Goal: Task Accomplishment & Management: Manage account settings

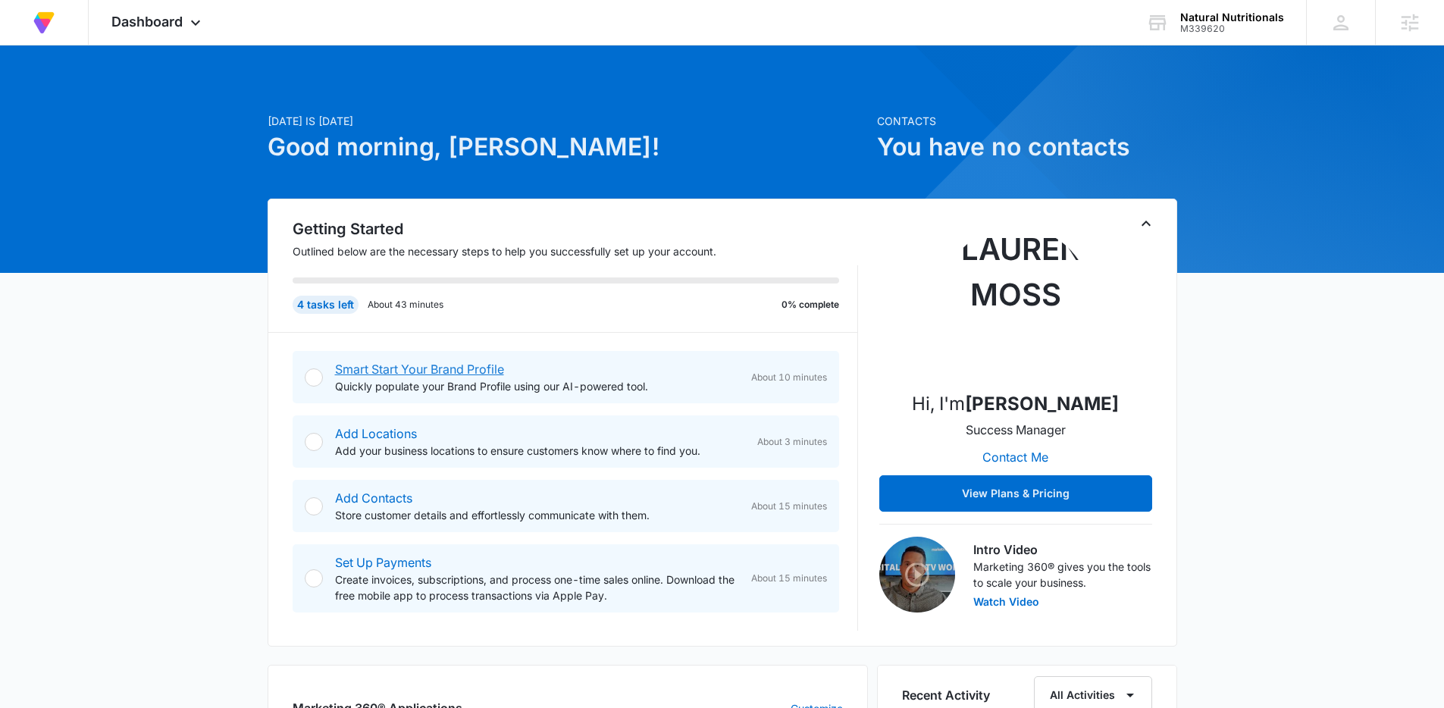
click at [487, 368] on link "Smart Start Your Brand Profile" at bounding box center [419, 368] width 169 height 15
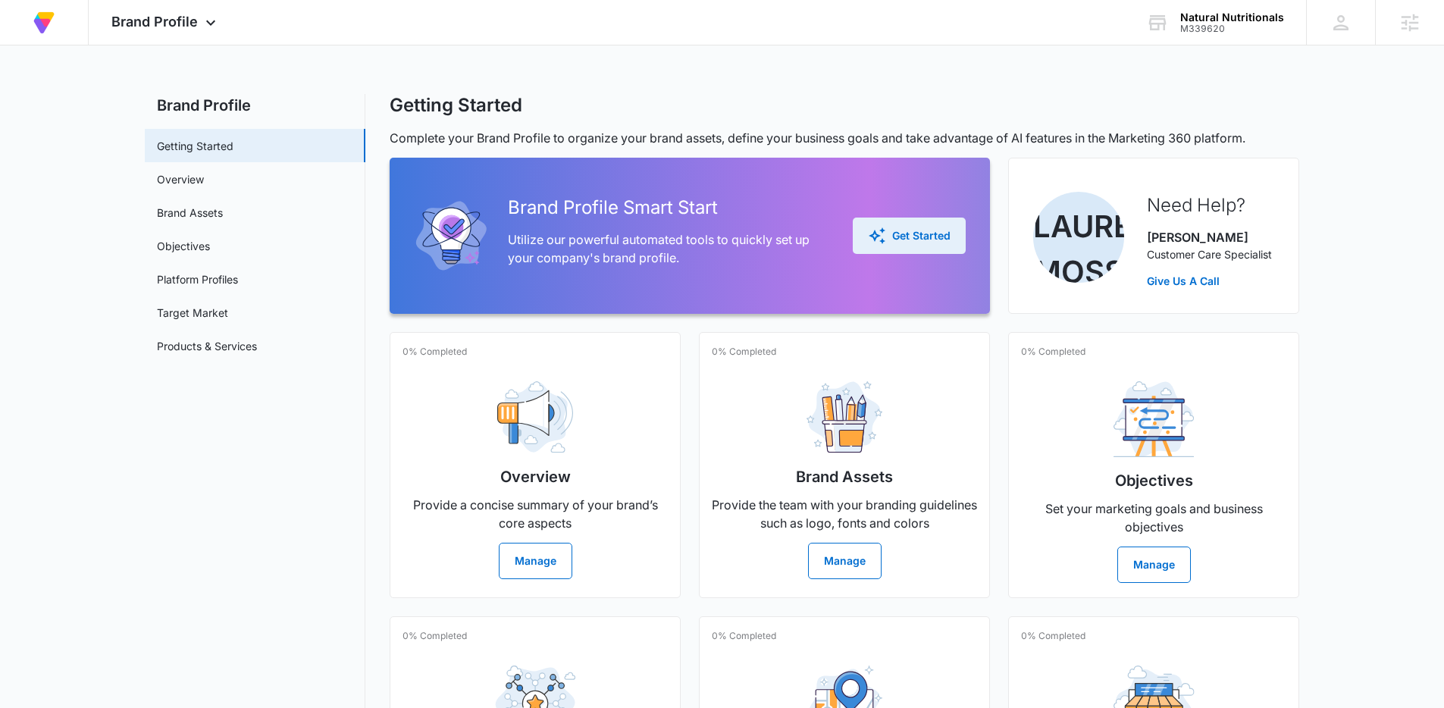
click at [941, 247] on button "Get Started" at bounding box center [909, 235] width 113 height 36
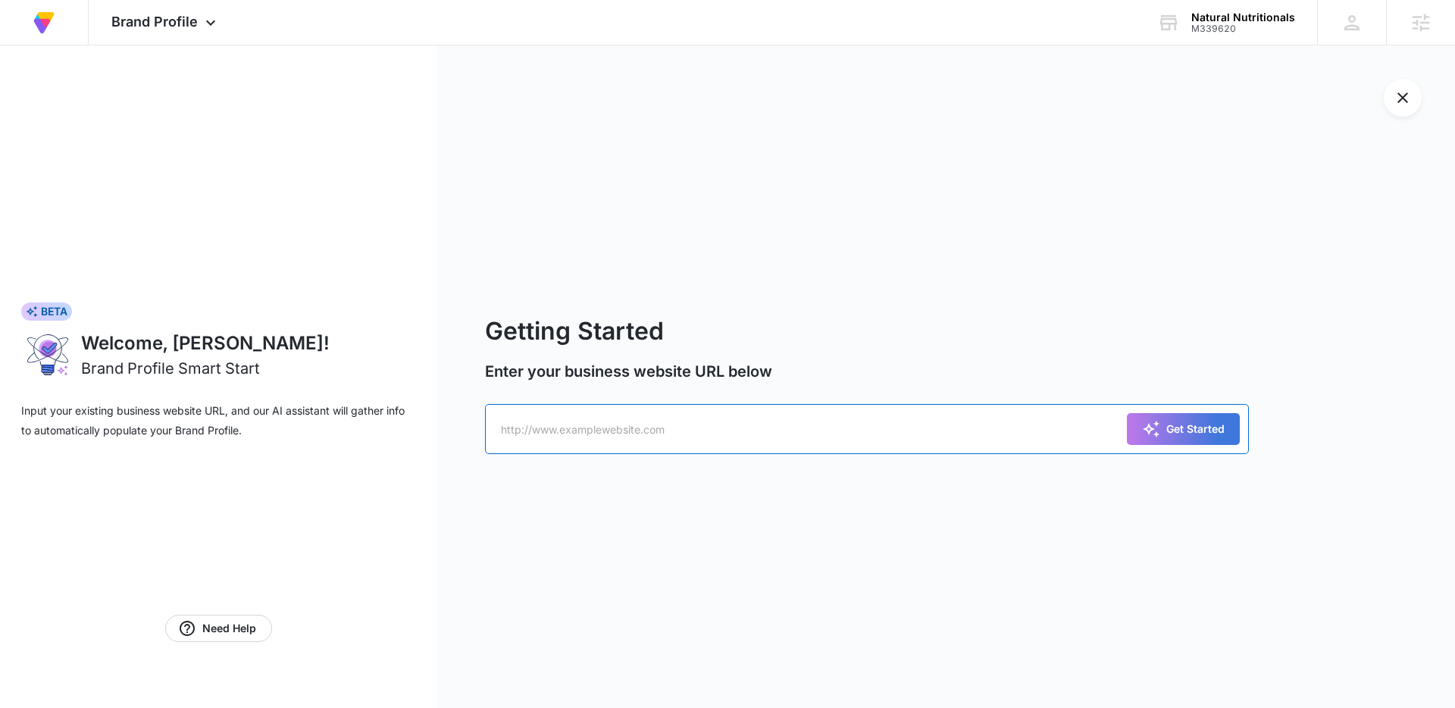
click at [824, 425] on input "text" at bounding box center [867, 429] width 764 height 50
type input "∫"
paste input "https://naturalnutritionals.com/"
type input "https://naturalnutritionals.com/"
click at [1158, 436] on icon "submit" at bounding box center [1151, 429] width 18 height 18
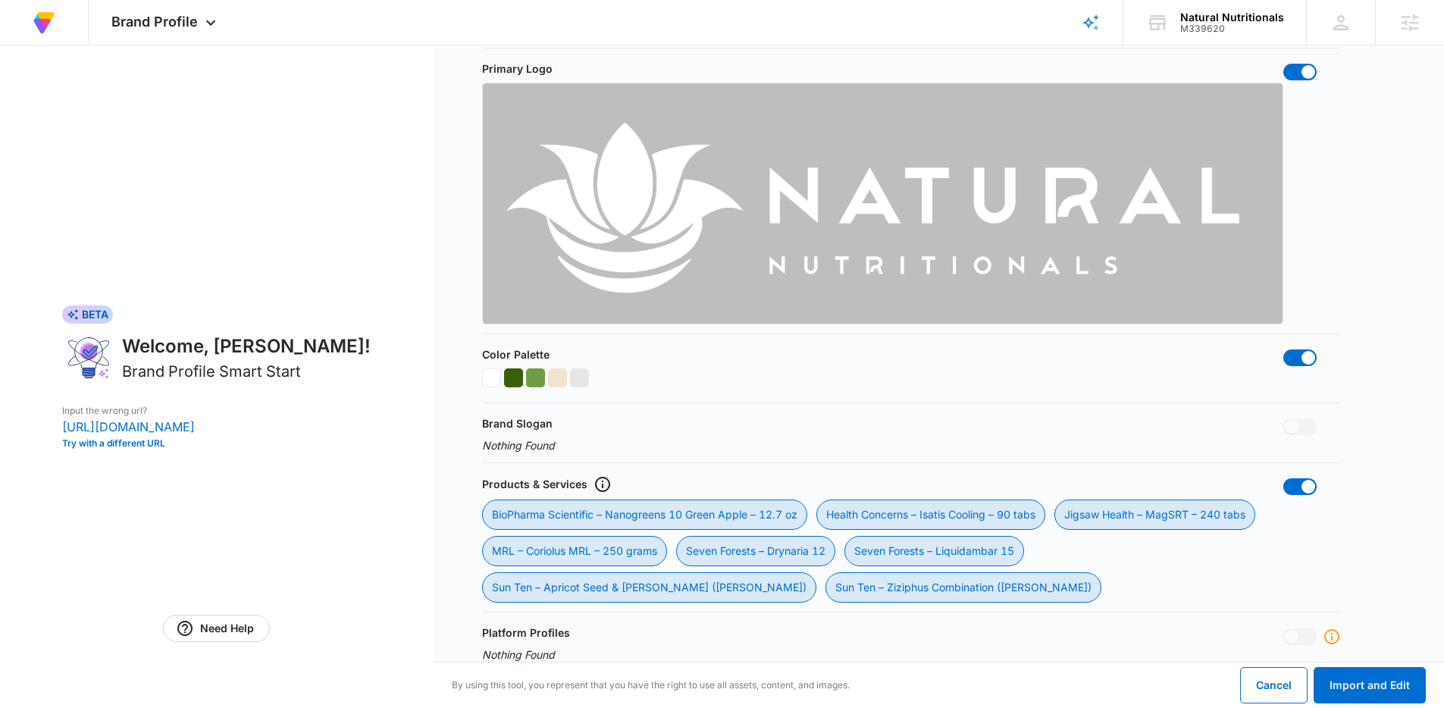
scroll to position [711, 0]
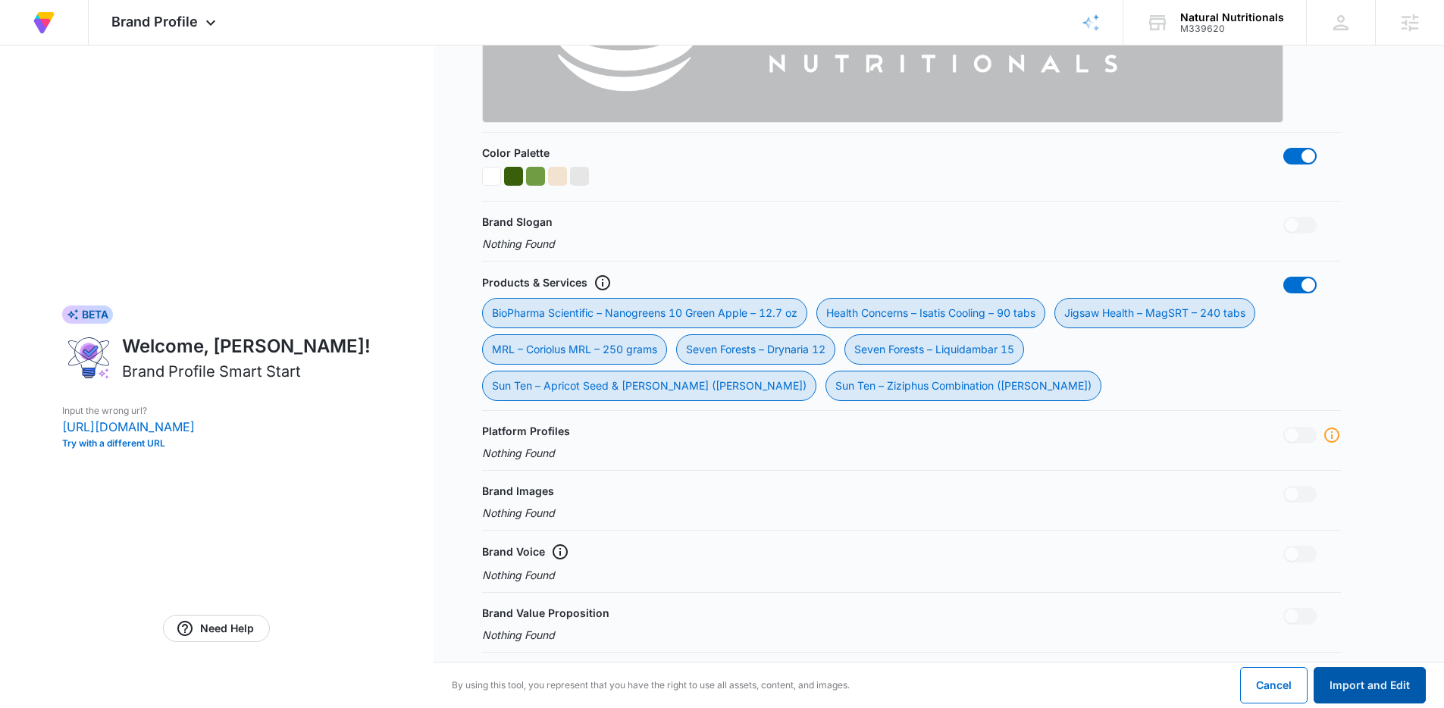
click at [1365, 689] on button "Import and Edit" at bounding box center [1369, 685] width 112 height 36
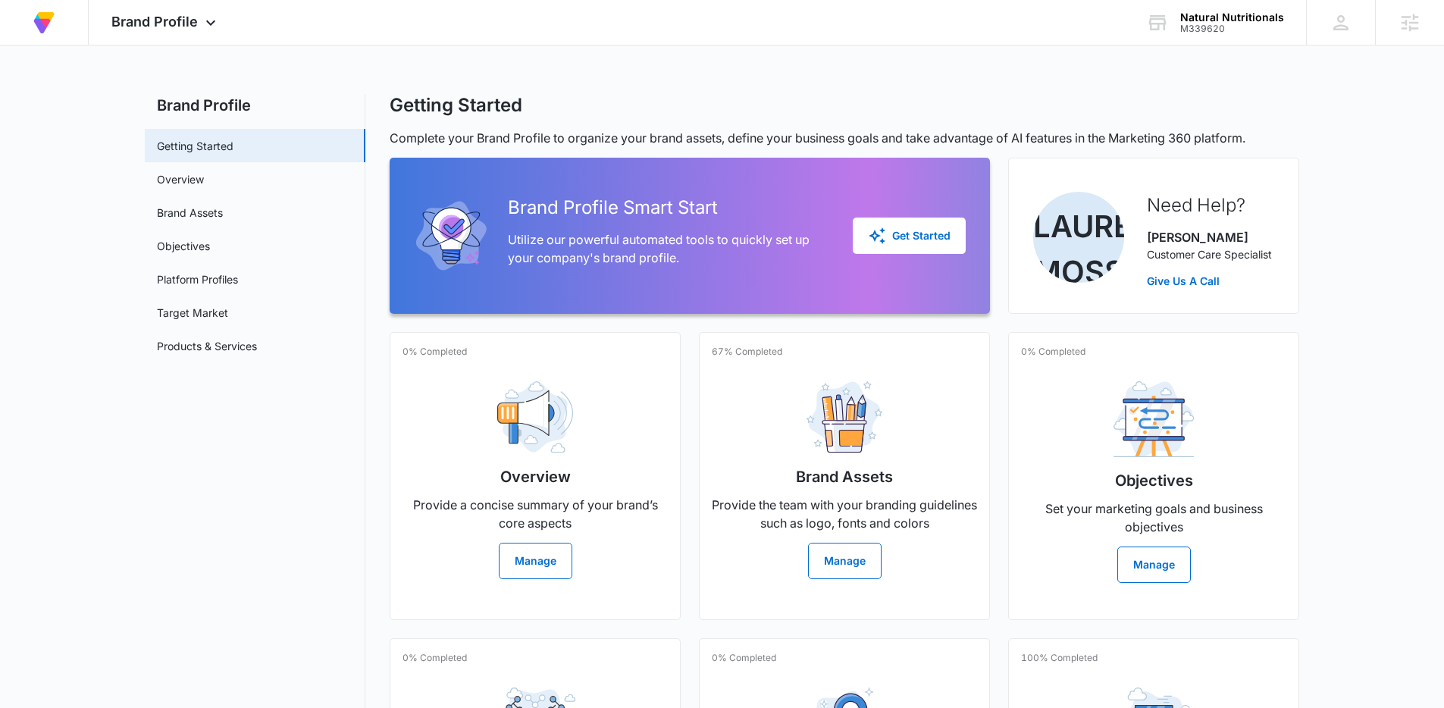
click at [1355, 273] on main "Brand Profile Getting Started Overview Brand Assets Objectives Platform Profile…" at bounding box center [722, 519] width 1444 height 850
click at [49, 27] on img at bounding box center [43, 22] width 27 height 27
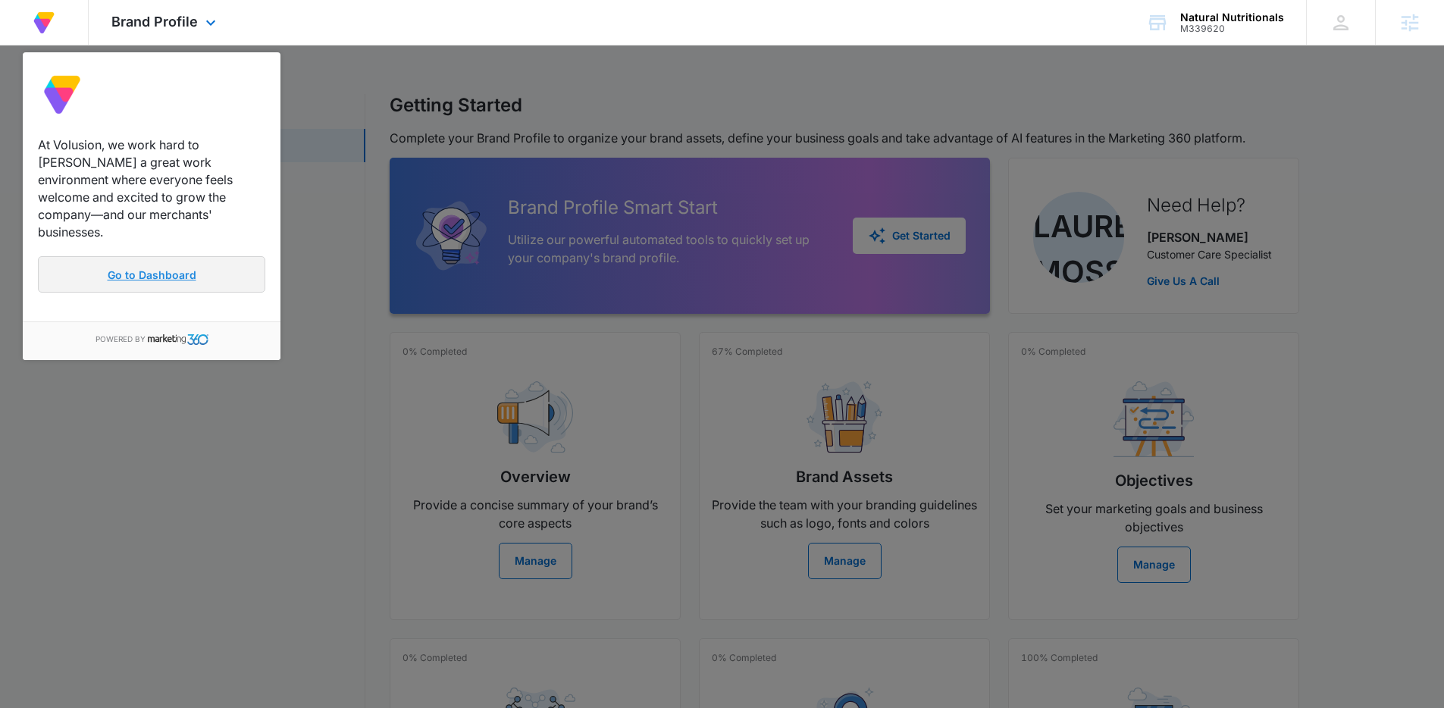
click at [187, 268] on link "Go to Dashboard" at bounding box center [151, 274] width 227 height 36
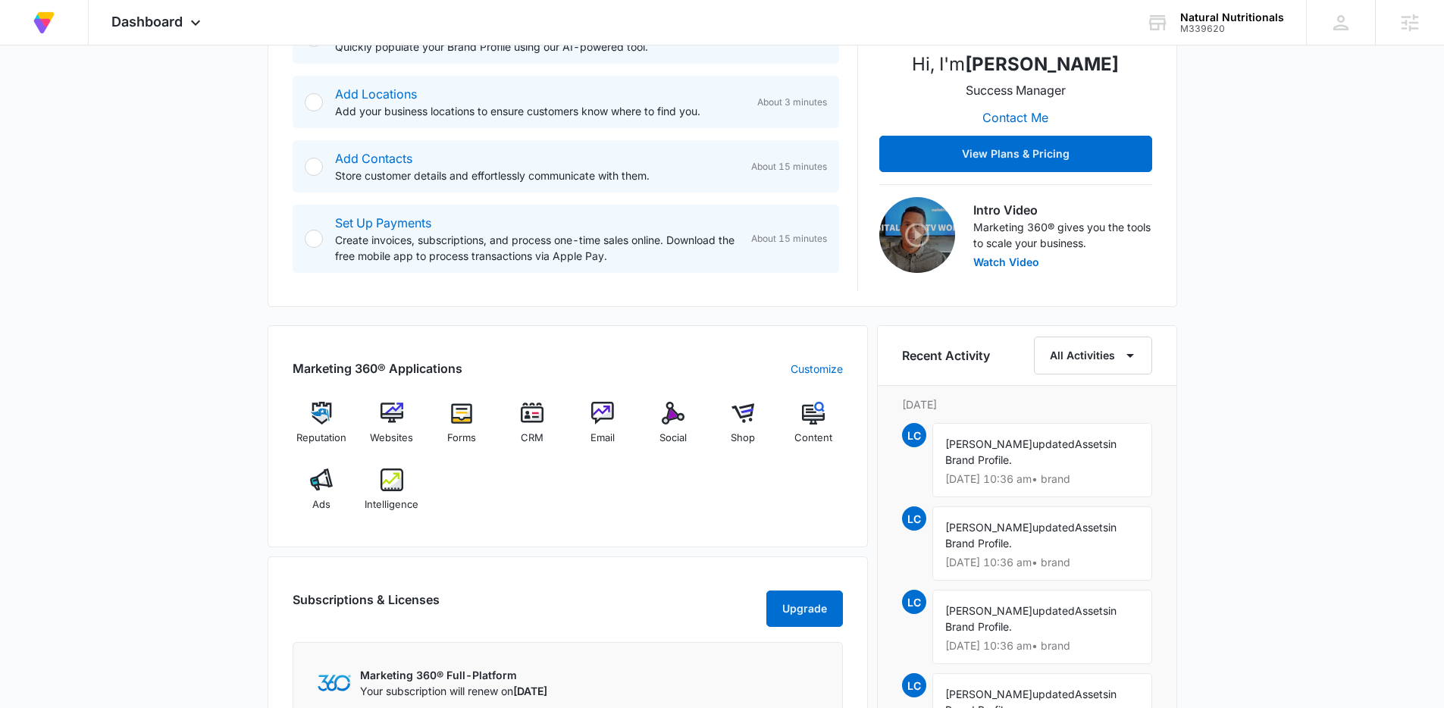
scroll to position [146, 0]
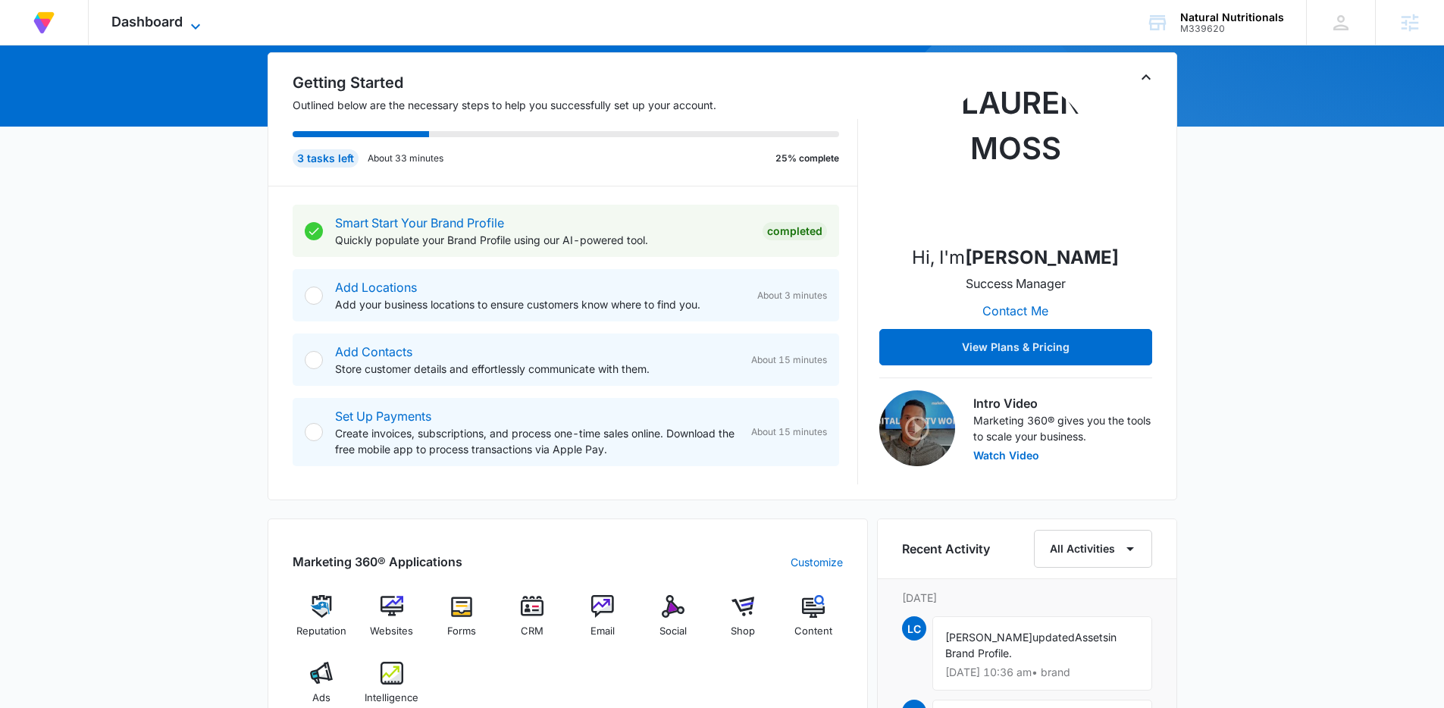
click at [172, 23] on span "Dashboard" at bounding box center [146, 22] width 71 height 16
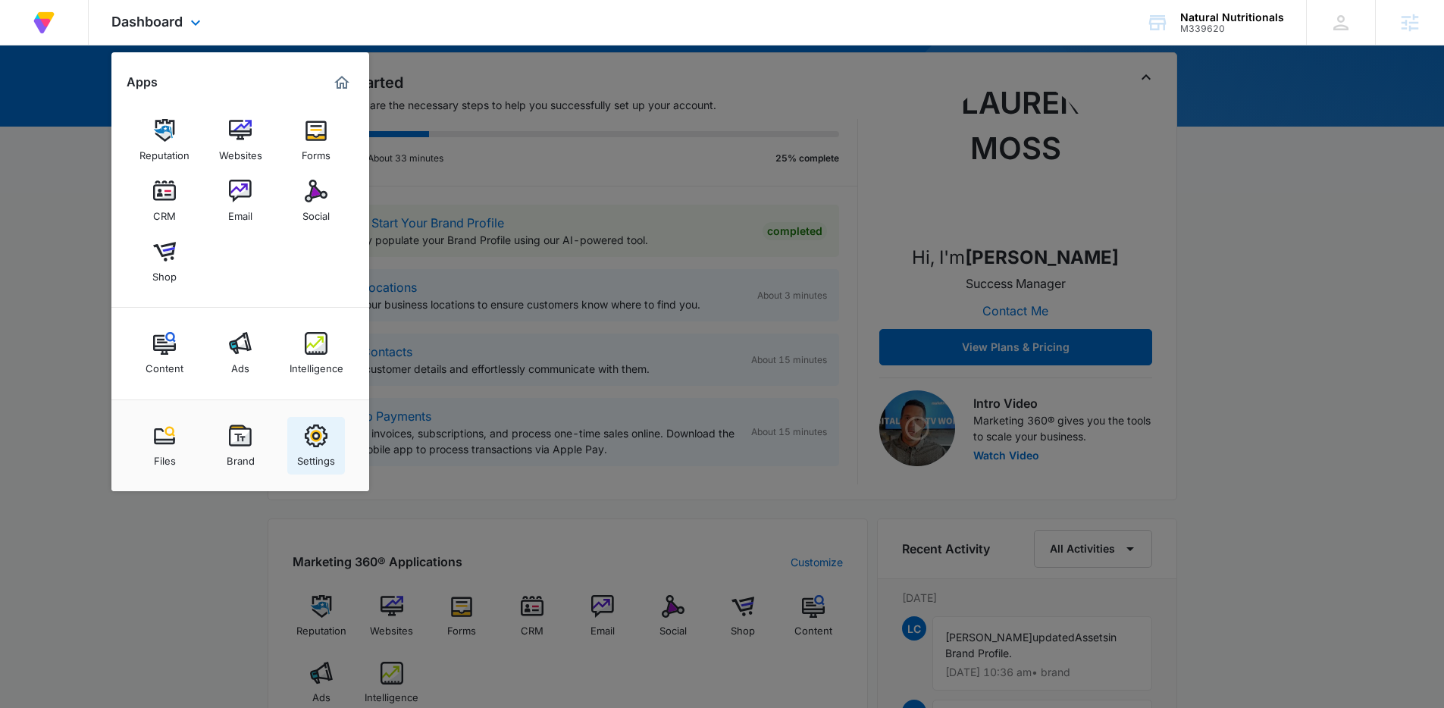
click at [321, 429] on img at bounding box center [316, 435] width 23 height 23
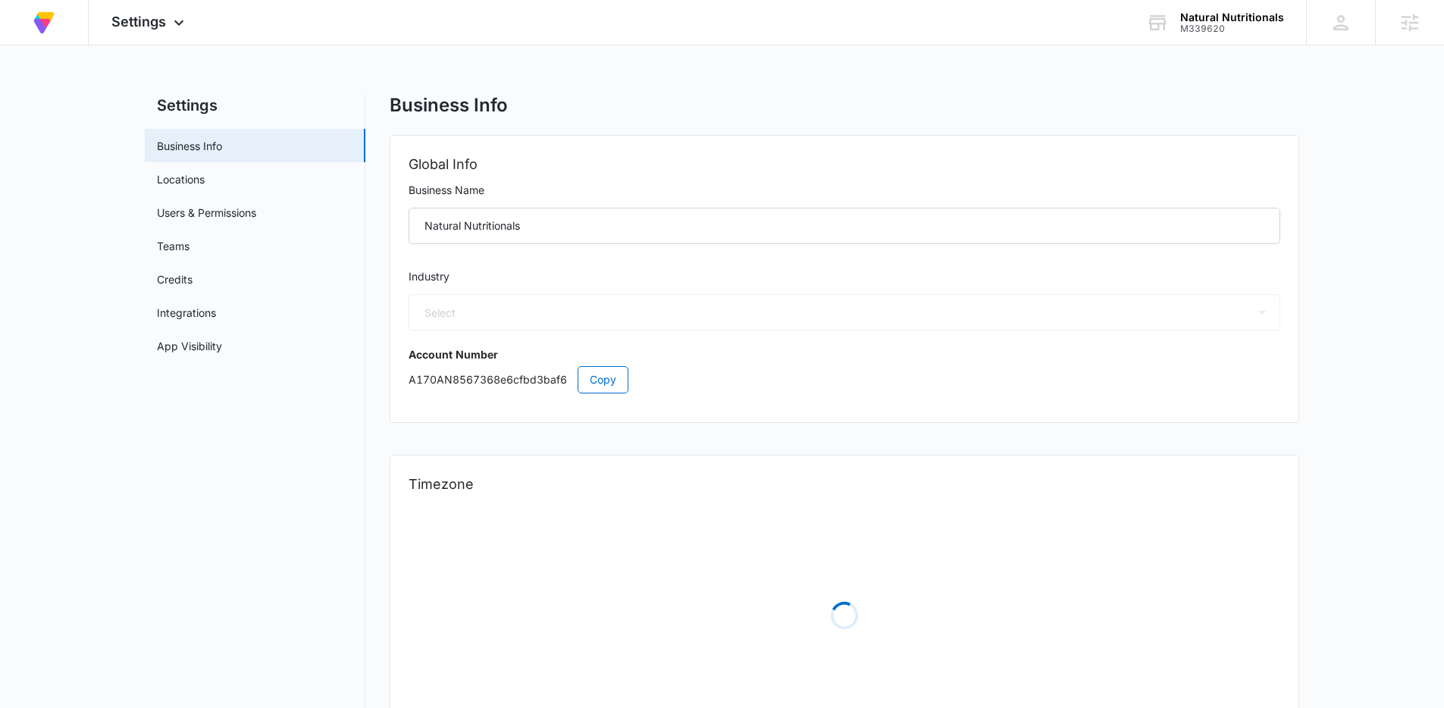
select select "45"
select select "US"
select select "America/Denver"
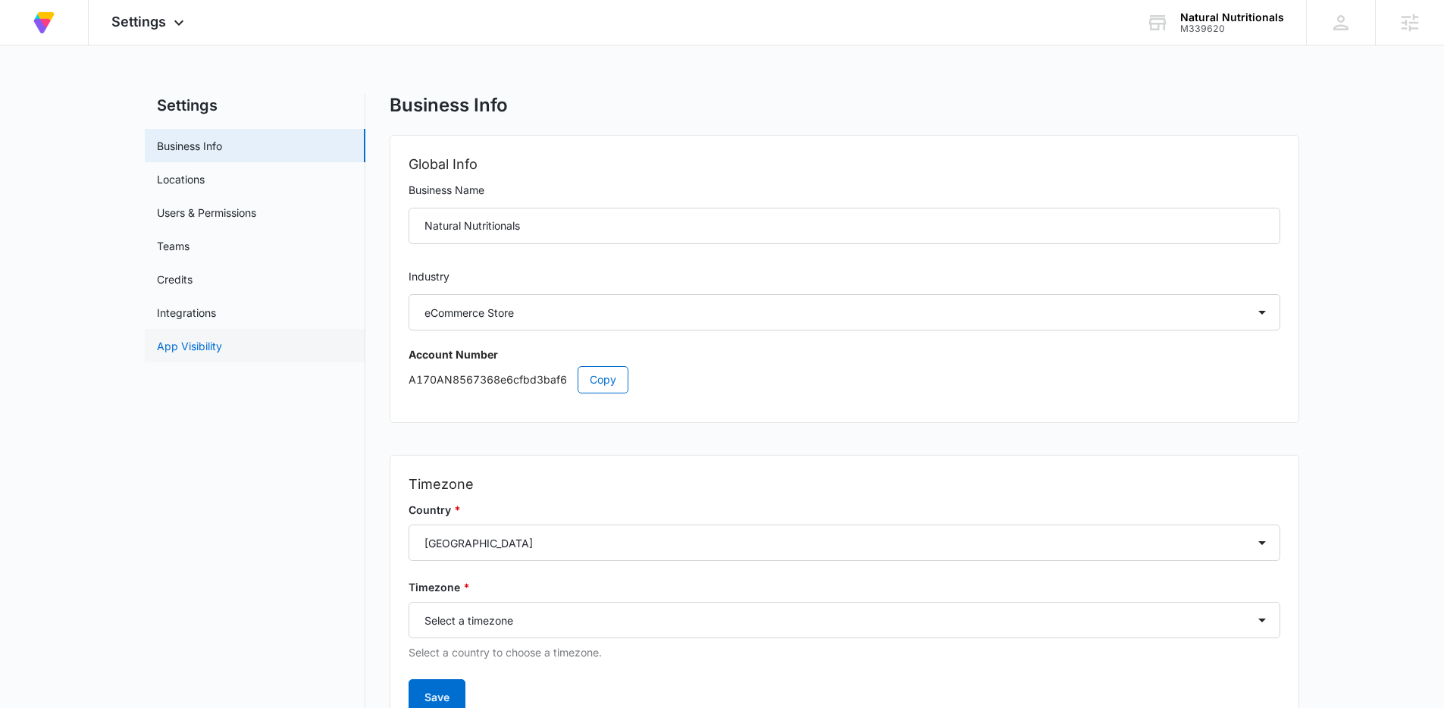
click at [215, 354] on link "App Visibility" at bounding box center [189, 346] width 65 height 16
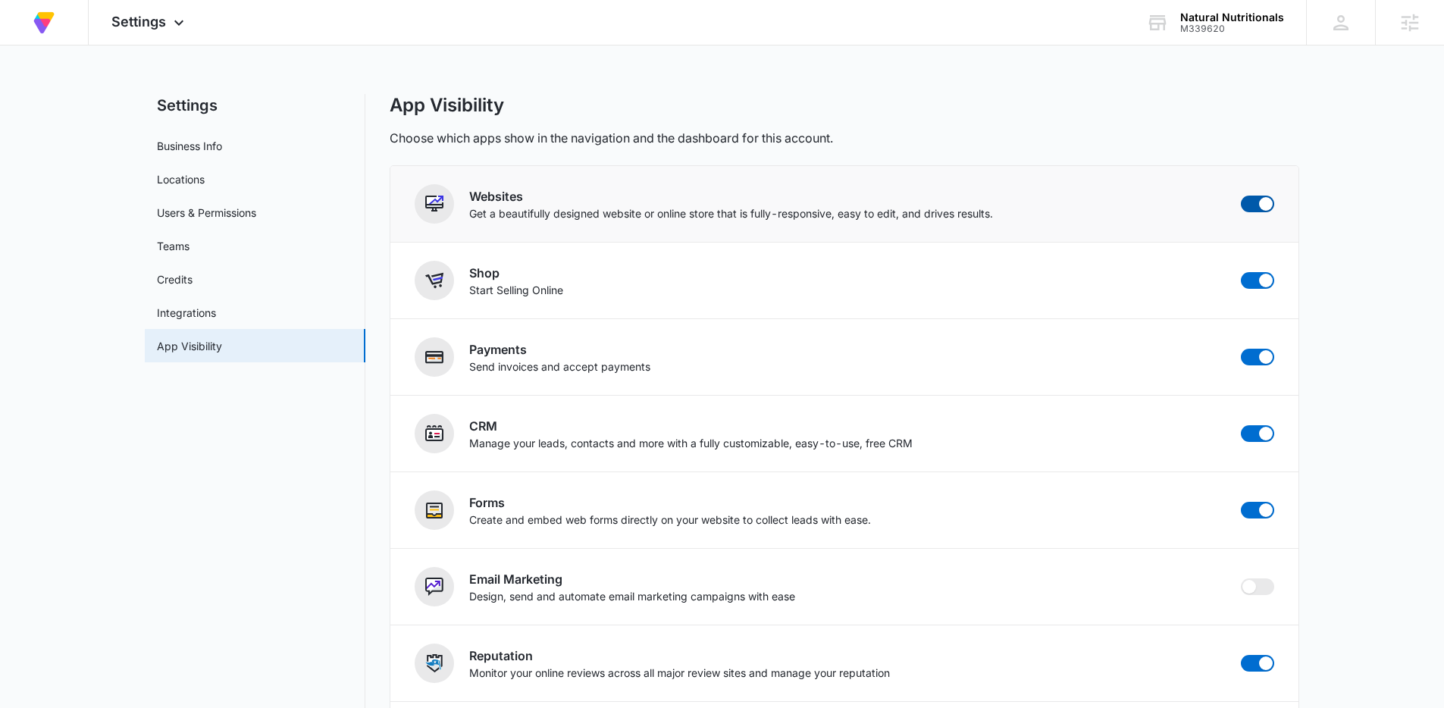
click at [1248, 199] on span at bounding box center [1257, 204] width 33 height 17
click at [1241, 196] on input "checkbox" at bounding box center [1240, 195] width 1 height 1
checkbox input "false"
click at [1257, 283] on span at bounding box center [1257, 280] width 33 height 17
click at [1241, 272] on input "checkbox" at bounding box center [1240, 271] width 1 height 1
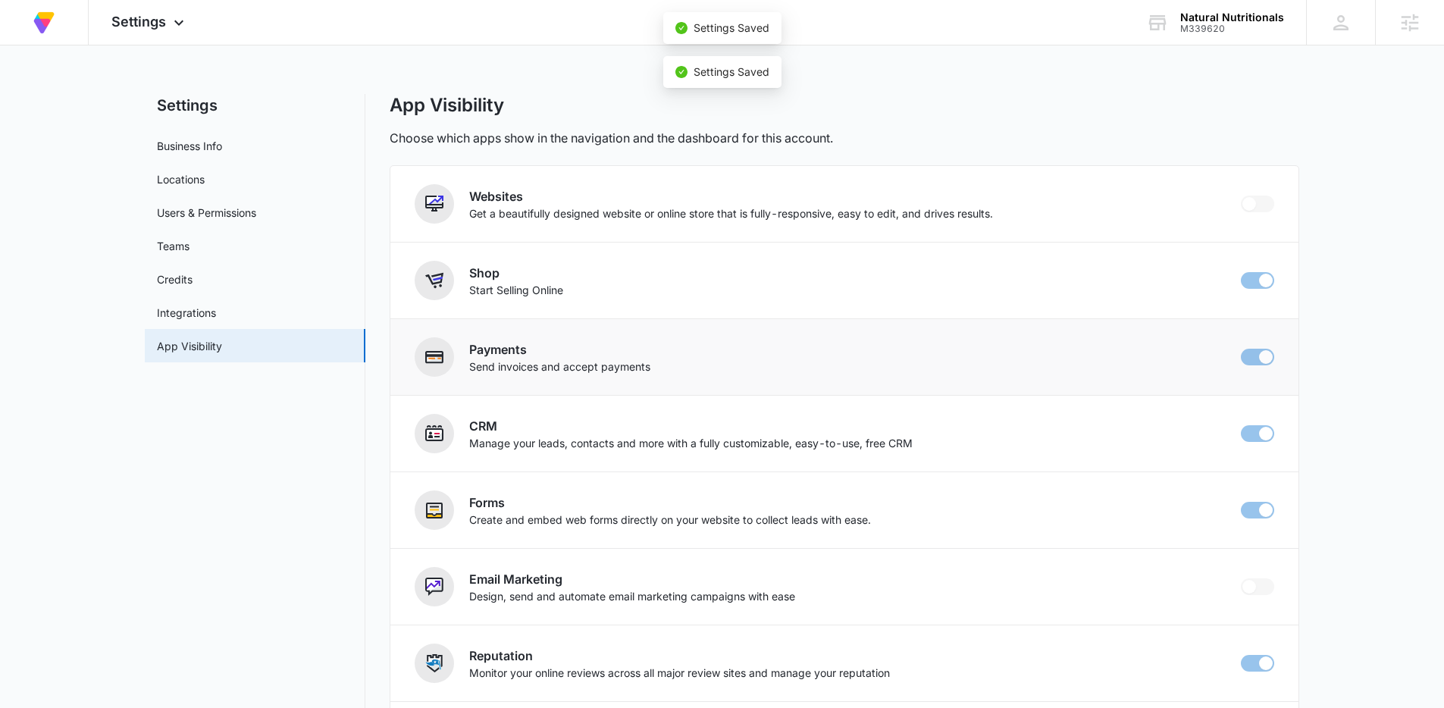
checkbox input "false"
click at [1256, 353] on span at bounding box center [1257, 357] width 33 height 17
click at [1241, 349] on input "checkbox" at bounding box center [1240, 348] width 1 height 1
checkbox input "false"
click at [59, 7] on div "At Volusion, we work hard to foster a great work environment where everyone fee…" at bounding box center [44, 22] width 42 height 45
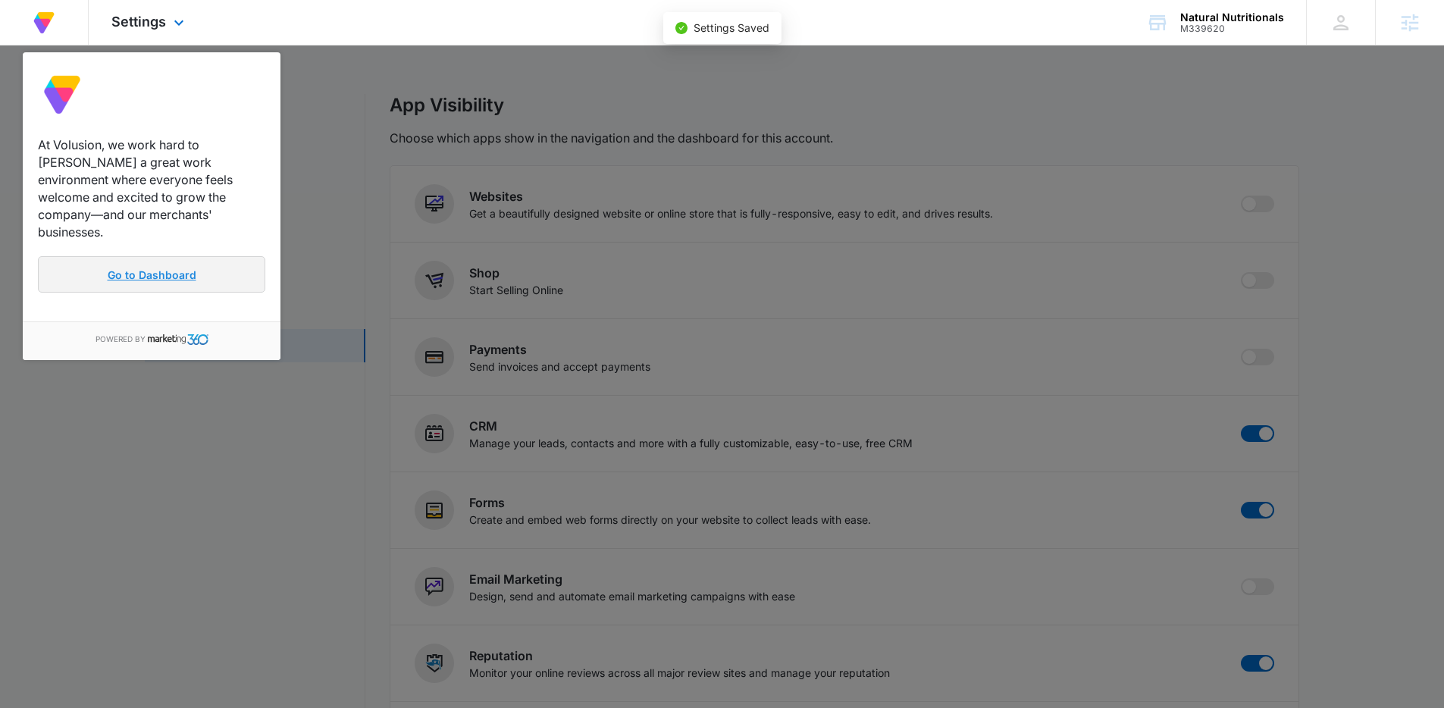
click at [180, 268] on link "Go to Dashboard" at bounding box center [151, 274] width 227 height 36
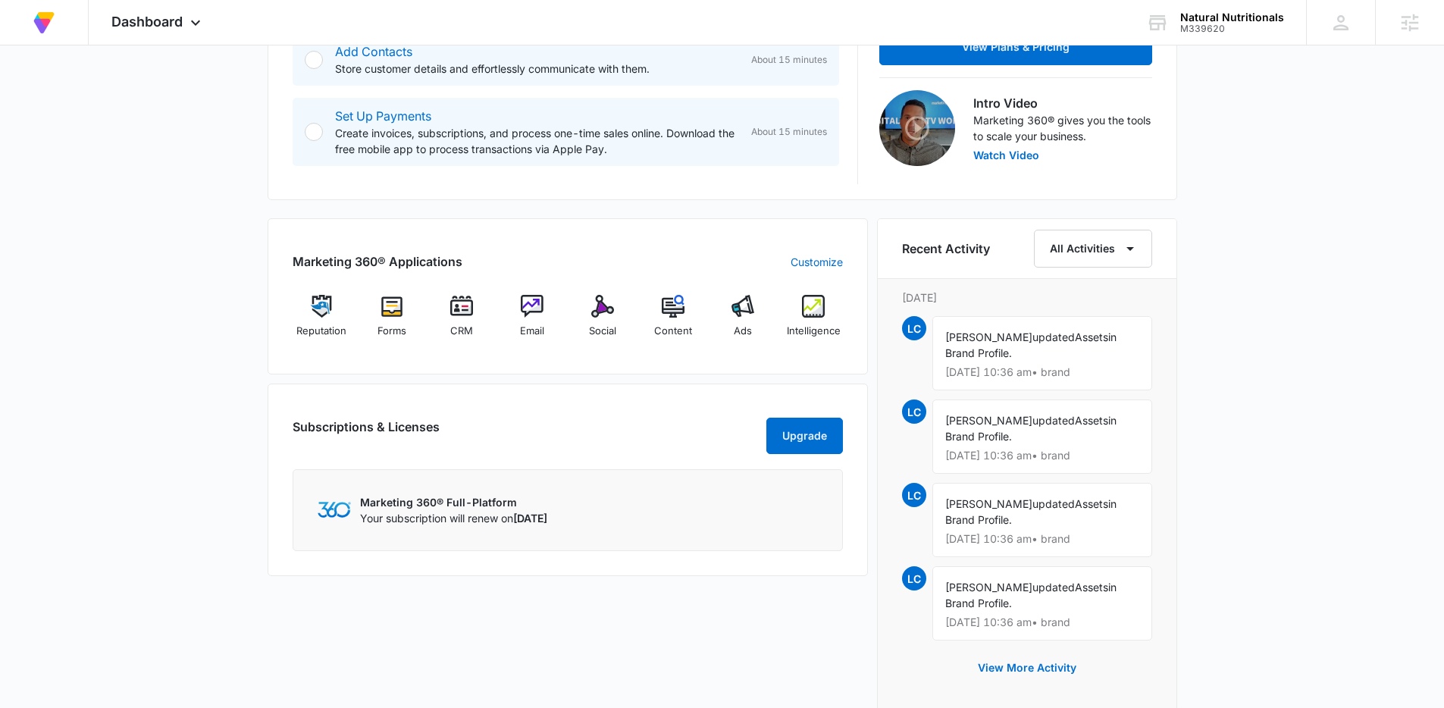
scroll to position [507, 0]
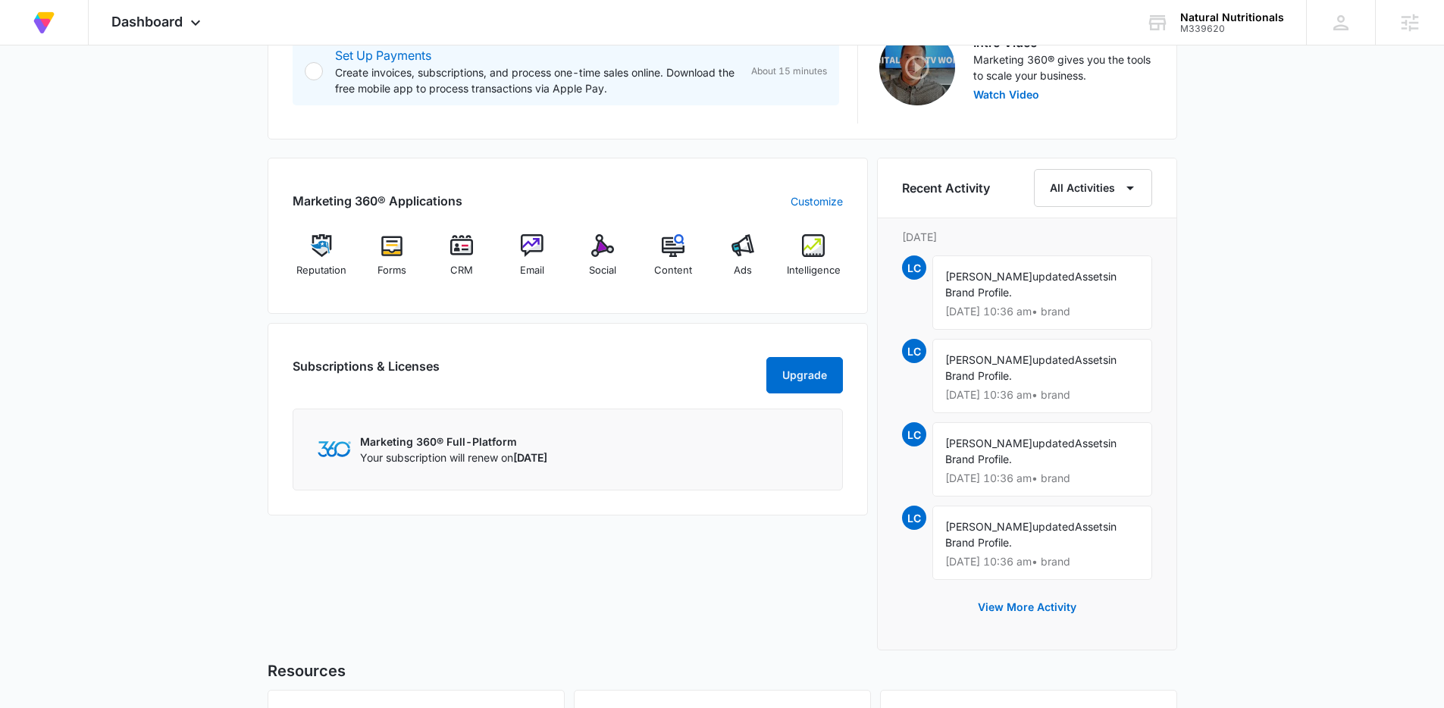
click at [1346, 277] on div "Today is Tuesday, October 14th Good morning, Lindsey! Contacts You have no cont…" at bounding box center [722, 243] width 1444 height 1373
click at [1325, 316] on div "Today is Tuesday, October 14th Good morning, Lindsey! Contacts You have no cont…" at bounding box center [722, 243] width 1444 height 1373
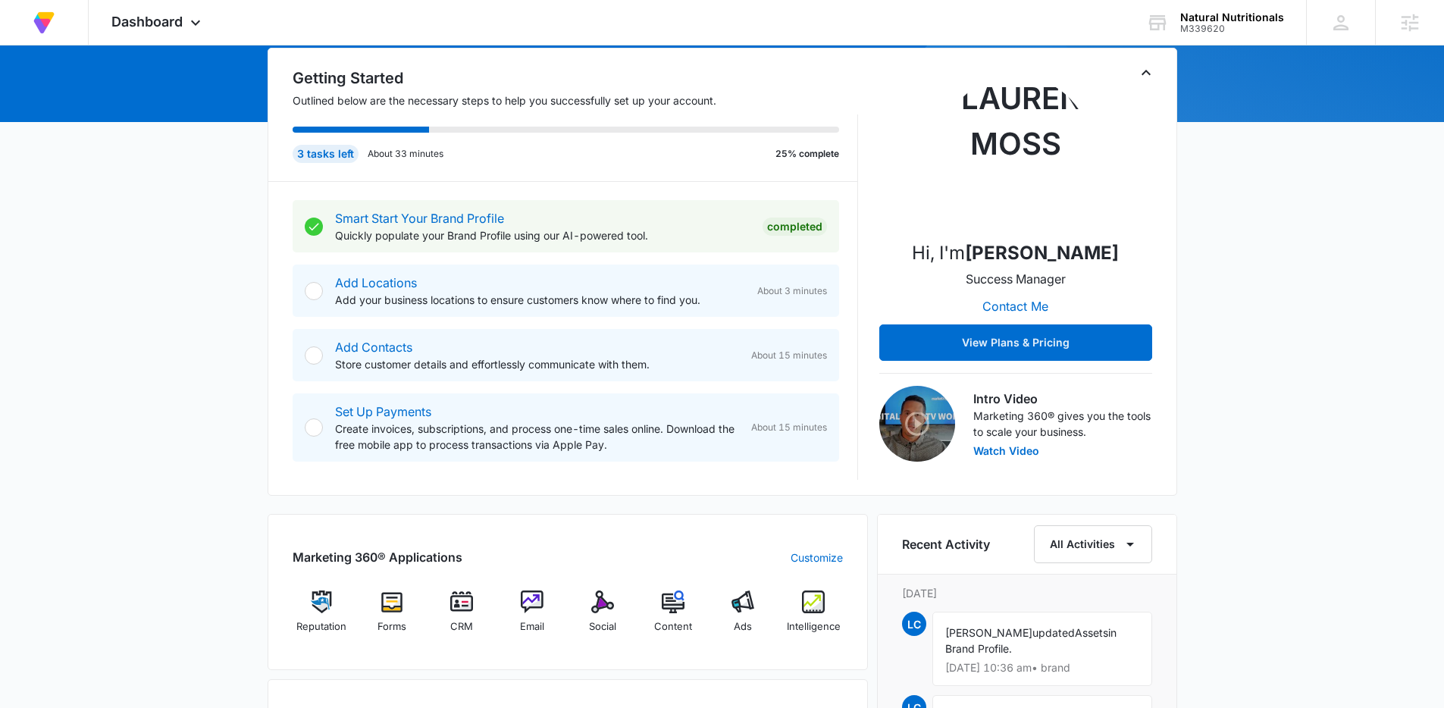
scroll to position [324, 0]
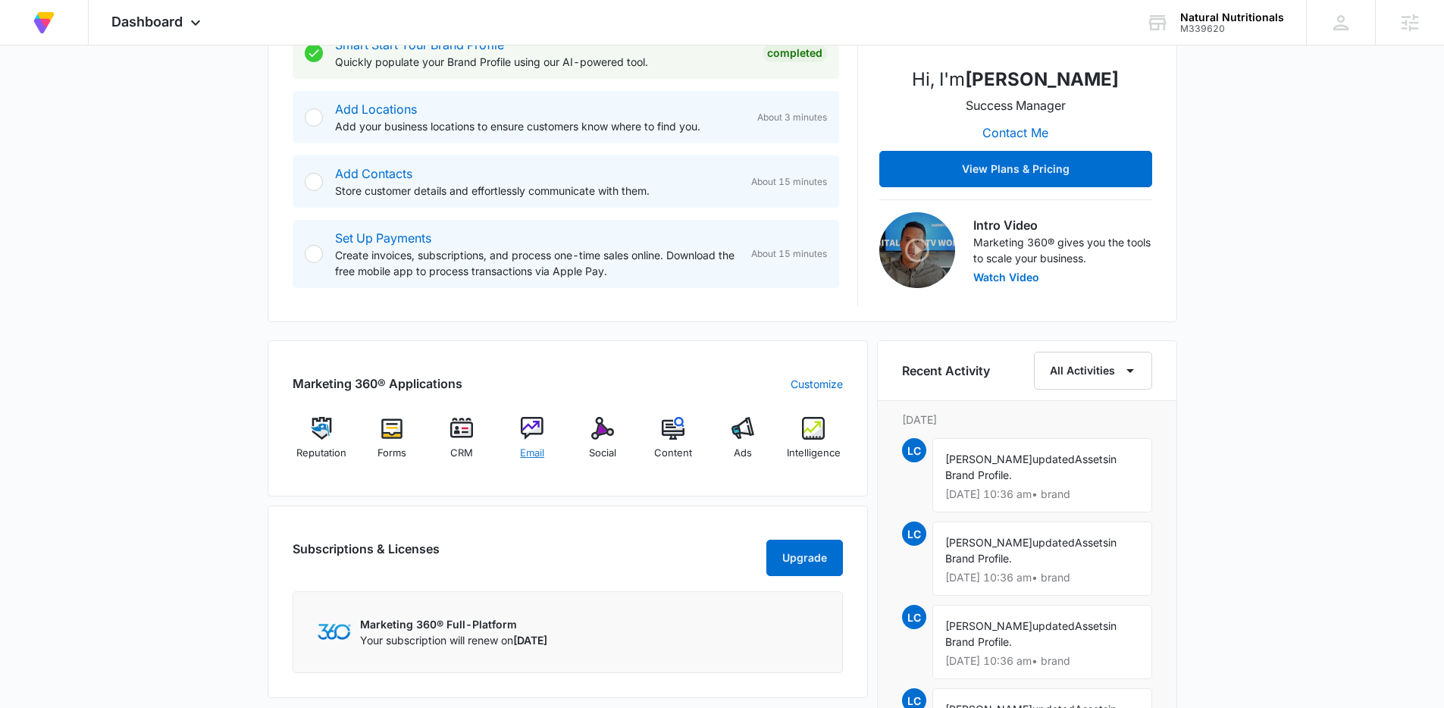
click at [545, 436] on div "Email" at bounding box center [532, 444] width 58 height 55
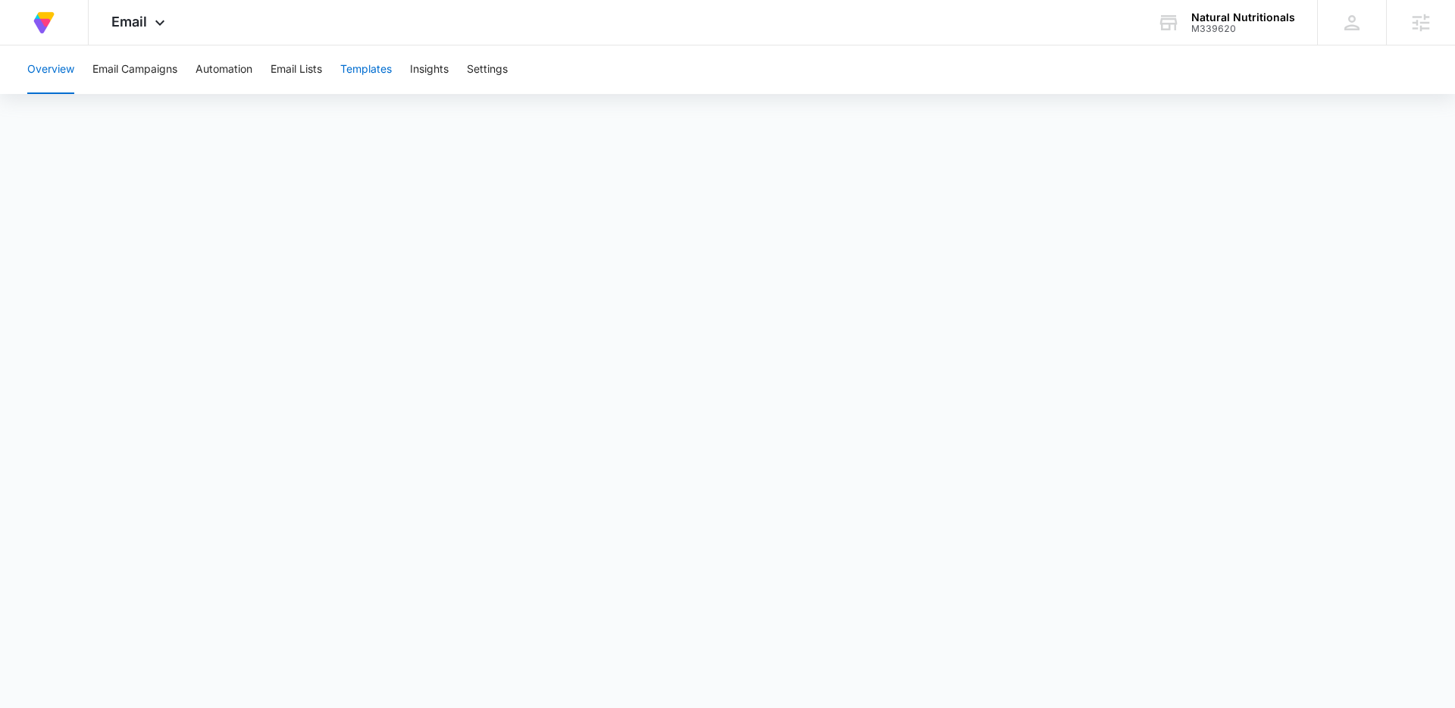
click at [355, 75] on button "Templates" at bounding box center [366, 69] width 52 height 48
